Goal: Transaction & Acquisition: Obtain resource

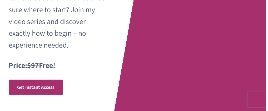
scroll to position [184, 0]
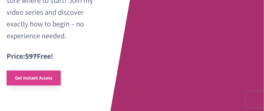
click at [40, 77] on span "Get Instant Access" at bounding box center [33, 78] width 37 height 6
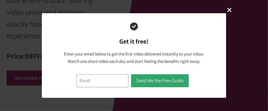
click at [95, 81] on input "email" at bounding box center [103, 80] width 52 height 13
type input "[EMAIL_ADDRESS][DOMAIN_NAME]"
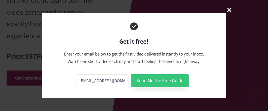
click at [156, 81] on button "Send Me the Free Guide" at bounding box center [160, 80] width 58 height 13
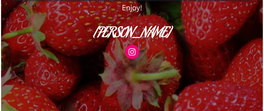
scroll to position [285, 0]
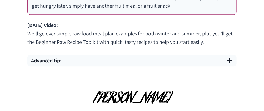
scroll to position [421, 0]
